Goal: Task Accomplishment & Management: Manage account settings

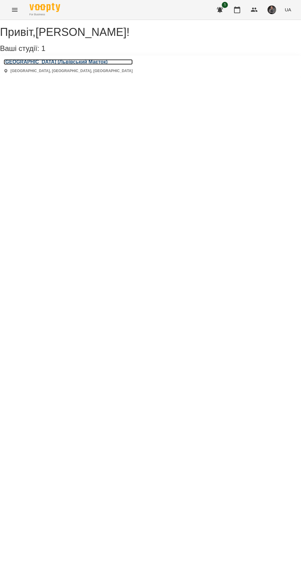
click at [75, 65] on h3 "[GEOGRAPHIC_DATA] (Львівський Маєток)" at bounding box center [68, 62] width 129 height 6
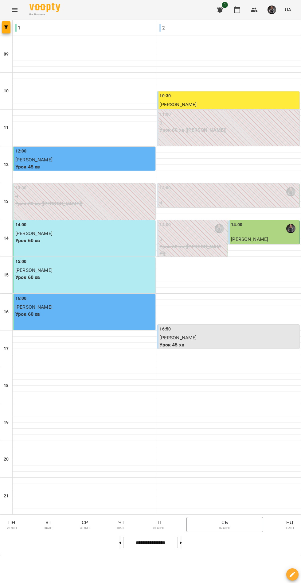
click at [284, 526] on p "нд" at bounding box center [289, 522] width 15 height 7
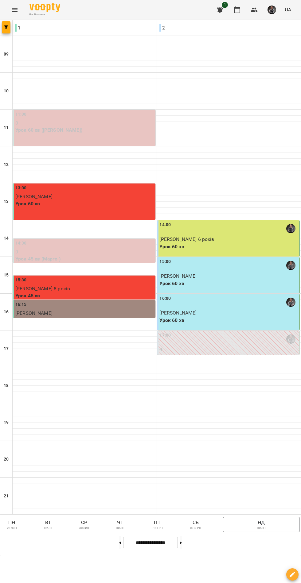
click at [182, 549] on button at bounding box center [181, 541] width 2 height 13
type input "**********"
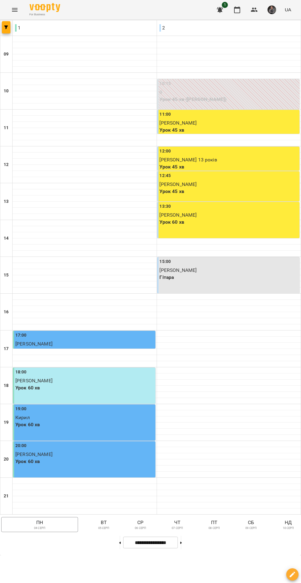
click at [184, 549] on div at bounding box center [181, 541] width 6 height 13
click at [182, 543] on icon at bounding box center [181, 542] width 2 height 2
type input "**********"
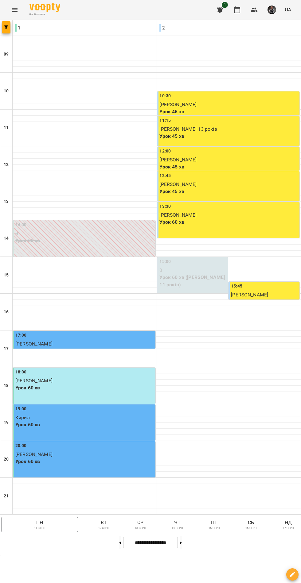
click at [243, 530] on div "сб 16 серп" at bounding box center [250, 524] width 17 height 11
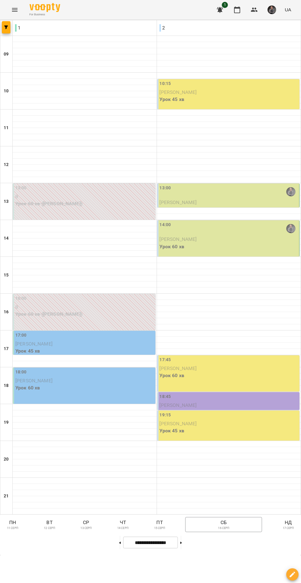
click at [175, 206] on p "[PERSON_NAME]" at bounding box center [228, 202] width 138 height 7
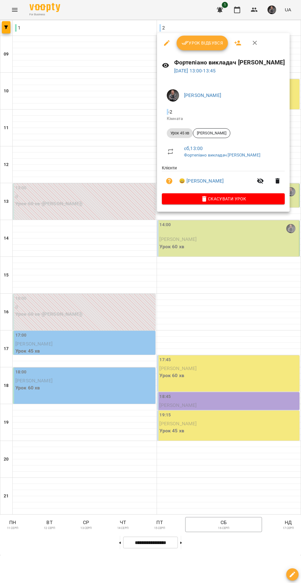
click at [174, 197] on span "Скасувати Урок" at bounding box center [223, 198] width 113 height 7
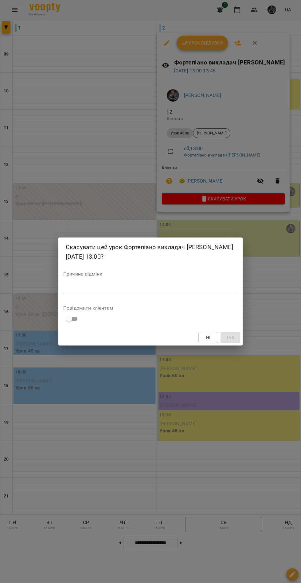
click at [91, 275] on label "Причина відміни" at bounding box center [150, 273] width 174 height 5
click at [96, 290] on textarea at bounding box center [150, 288] width 174 height 6
type textarea "****"
click at [230, 337] on span "Так" at bounding box center [230, 337] width 8 height 7
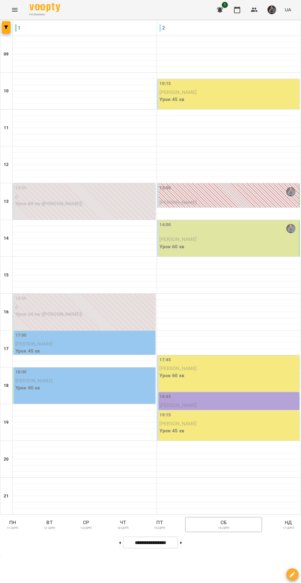
click at [254, 243] on p "[PERSON_NAME]" at bounding box center [228, 239] width 138 height 7
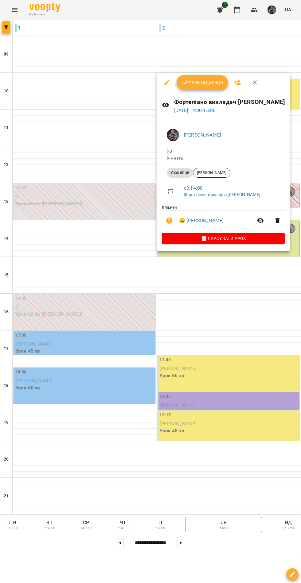
click at [236, 246] on div "[PERSON_NAME] - 2 Кімната Урок 60 хв [PERSON_NAME] сб , 14:00 Фортепіано виклад…" at bounding box center [223, 185] width 132 height 132
click at [224, 247] on div "[PERSON_NAME] - 2 Кімната Урок 60 хв [PERSON_NAME] сб , 14:00 Фортепіано виклад…" at bounding box center [223, 185] width 132 height 132
click at [186, 235] on span "Скасувати Урок" at bounding box center [223, 238] width 113 height 7
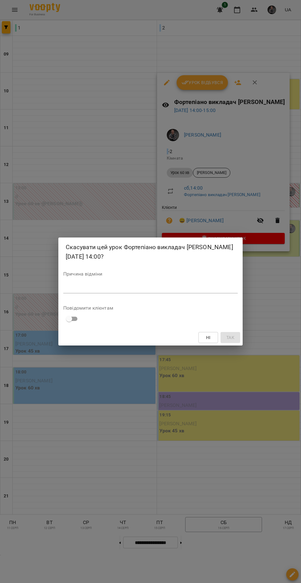
click at [78, 287] on textarea at bounding box center [150, 288] width 174 height 6
type textarea "****"
click at [227, 338] on span "Так" at bounding box center [230, 337] width 8 height 7
